Goal: Information Seeking & Learning: Learn about a topic

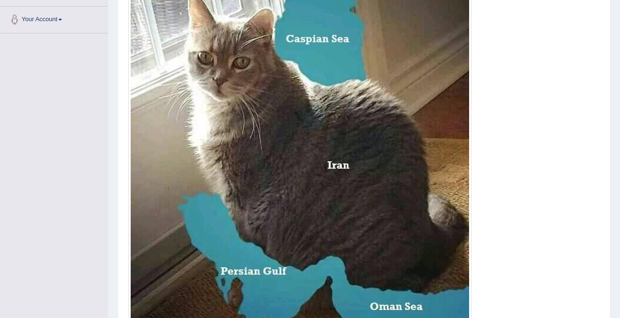
scroll to position [222, 0]
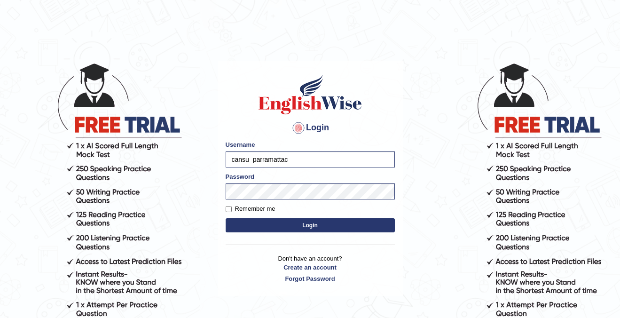
type input "cansu_parramatta"
click at [270, 226] on button "Login" at bounding box center [309, 225] width 169 height 14
click at [271, 227] on button "Login" at bounding box center [309, 225] width 169 height 14
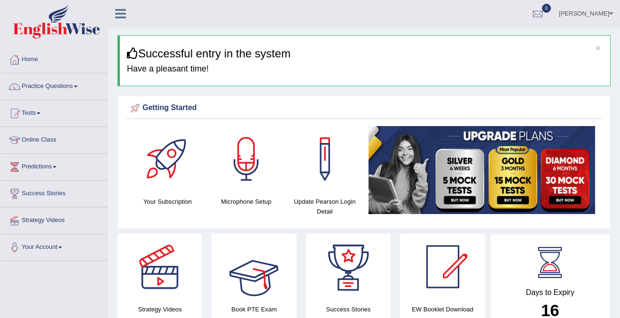
scroll to position [3, 0]
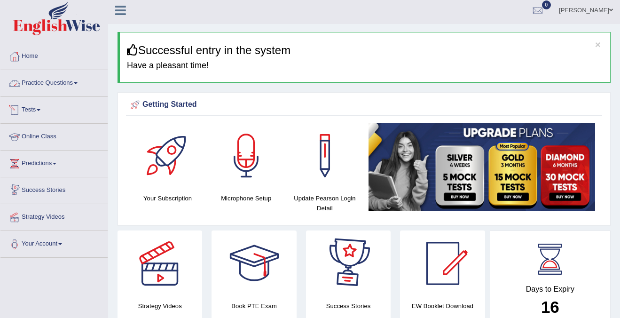
click at [65, 85] on link "Practice Questions" at bounding box center [53, 81] width 107 height 23
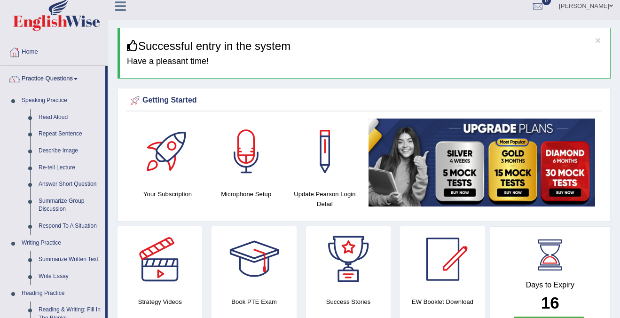
scroll to position [1, 0]
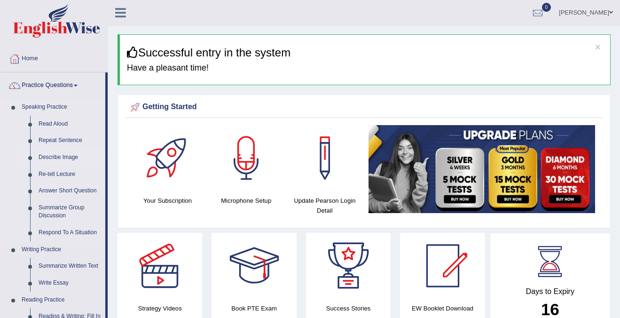
click at [55, 158] on link "Describe Image" at bounding box center [69, 157] width 71 height 17
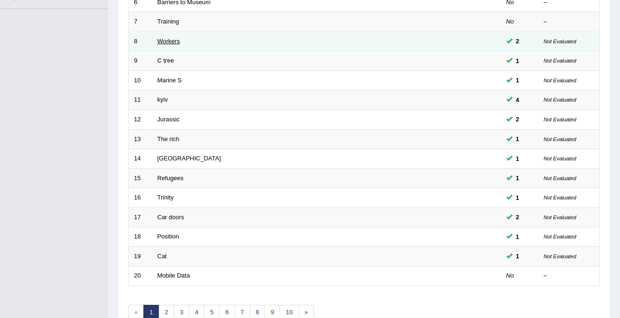
scroll to position [304, 0]
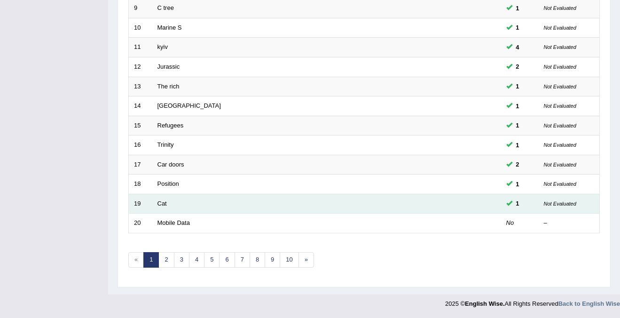
click at [207, 201] on td "Cat" at bounding box center [291, 204] width 278 height 20
click at [166, 204] on link "Cat" at bounding box center [161, 203] width 9 height 7
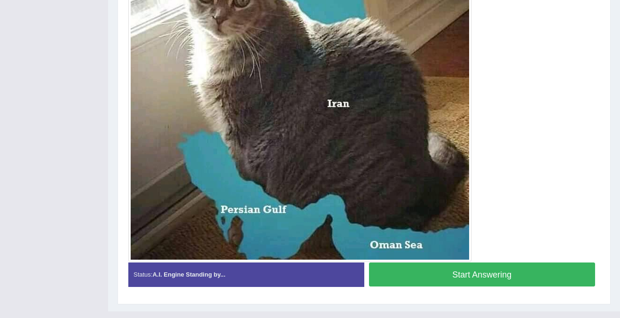
scroll to position [318, 0]
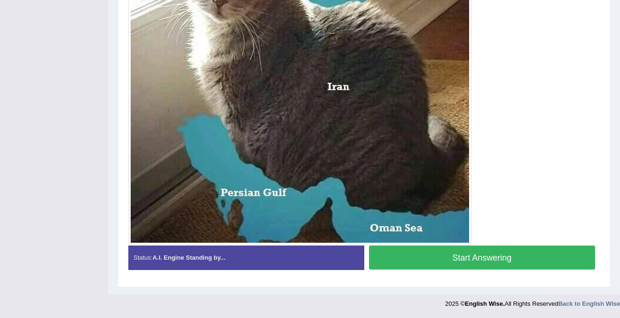
click at [497, 252] on button "Start Answering" at bounding box center [482, 257] width 226 height 24
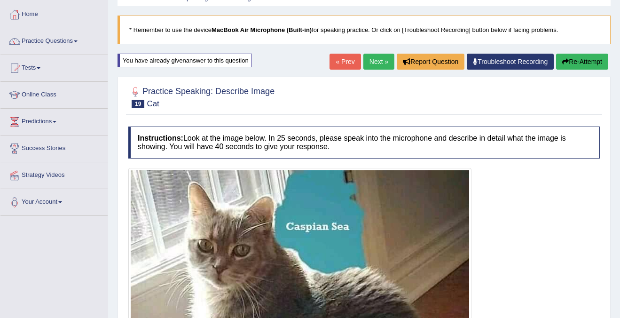
scroll to position [31, 0]
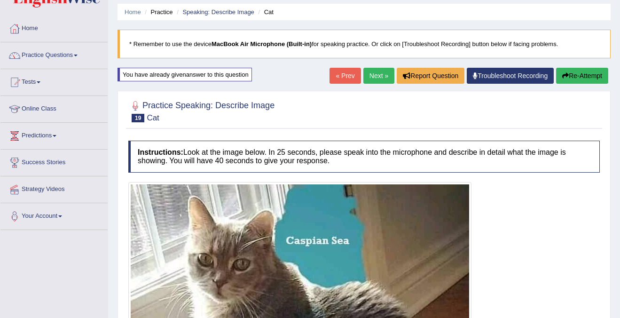
click at [580, 74] on button "Re-Attempt" at bounding box center [582, 76] width 52 height 16
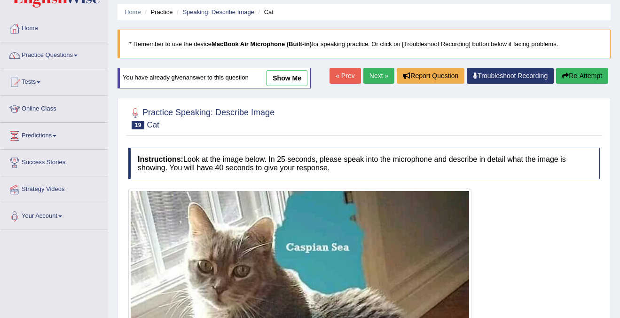
click at [339, 75] on link "« Prev" at bounding box center [344, 76] width 31 height 16
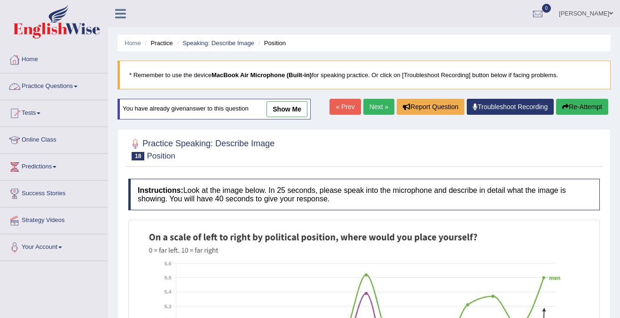
click at [69, 89] on link "Practice Questions" at bounding box center [53, 84] width 107 height 23
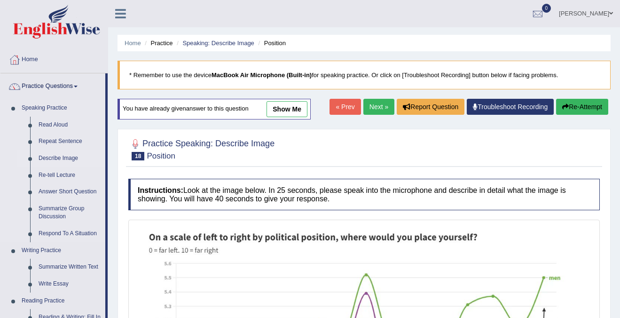
click at [54, 161] on link "Describe Image" at bounding box center [69, 158] width 71 height 17
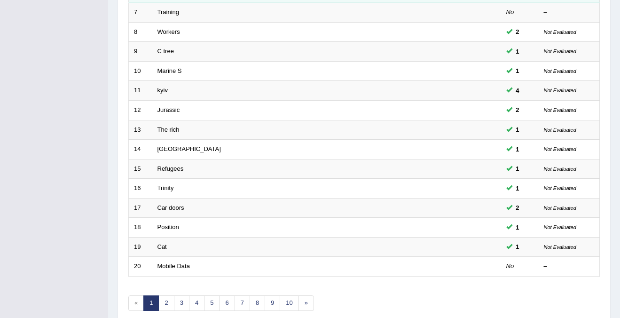
scroll to position [304, 0]
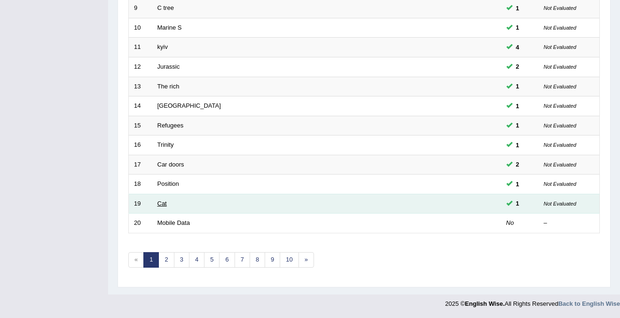
click at [162, 203] on link "Cat" at bounding box center [161, 203] width 9 height 7
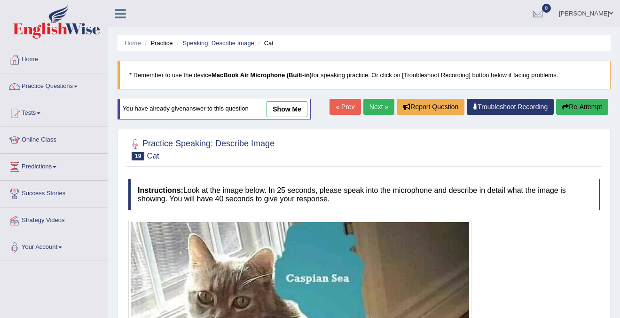
click at [294, 114] on link "show me" at bounding box center [286, 109] width 41 height 16
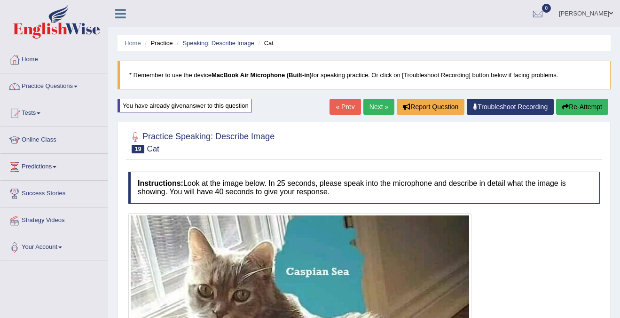
click at [370, 109] on link "Next »" at bounding box center [378, 107] width 31 height 16
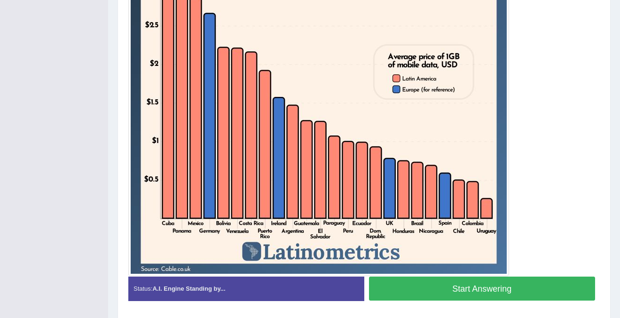
scroll to position [316, 0]
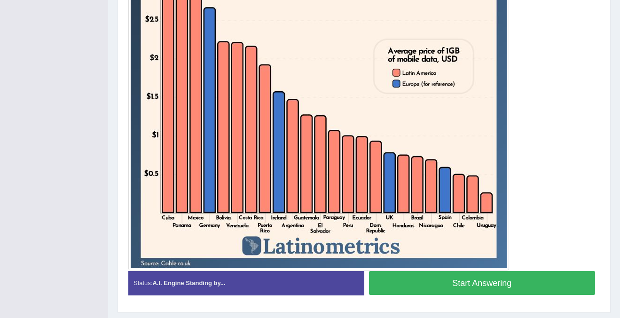
click at [443, 288] on button "Start Answering" at bounding box center [482, 283] width 226 height 24
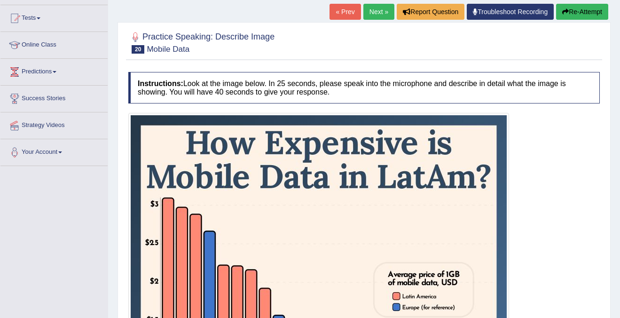
scroll to position [94, 0]
